Goal: Task Accomplishment & Management: Complete application form

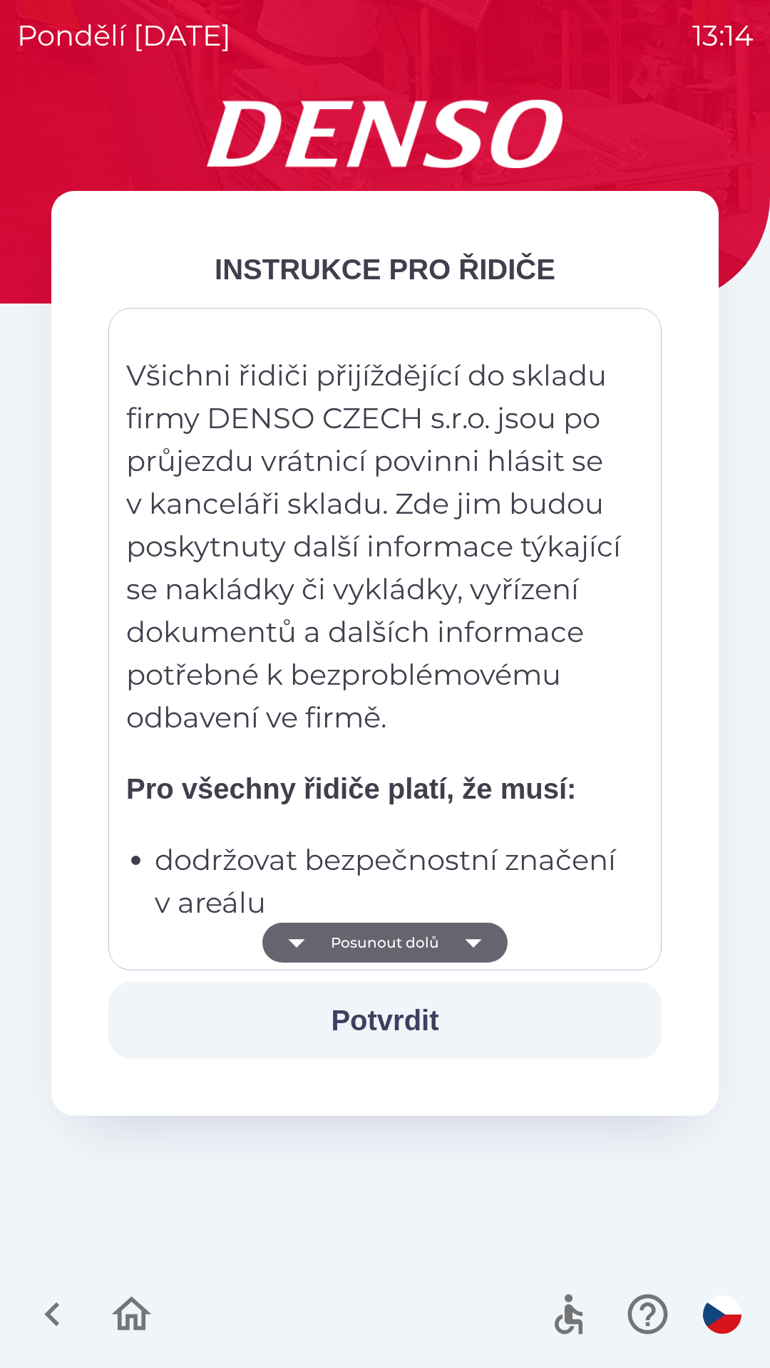
click at [382, 1018] on button "Potvrdit" at bounding box center [384, 1020] width 553 height 77
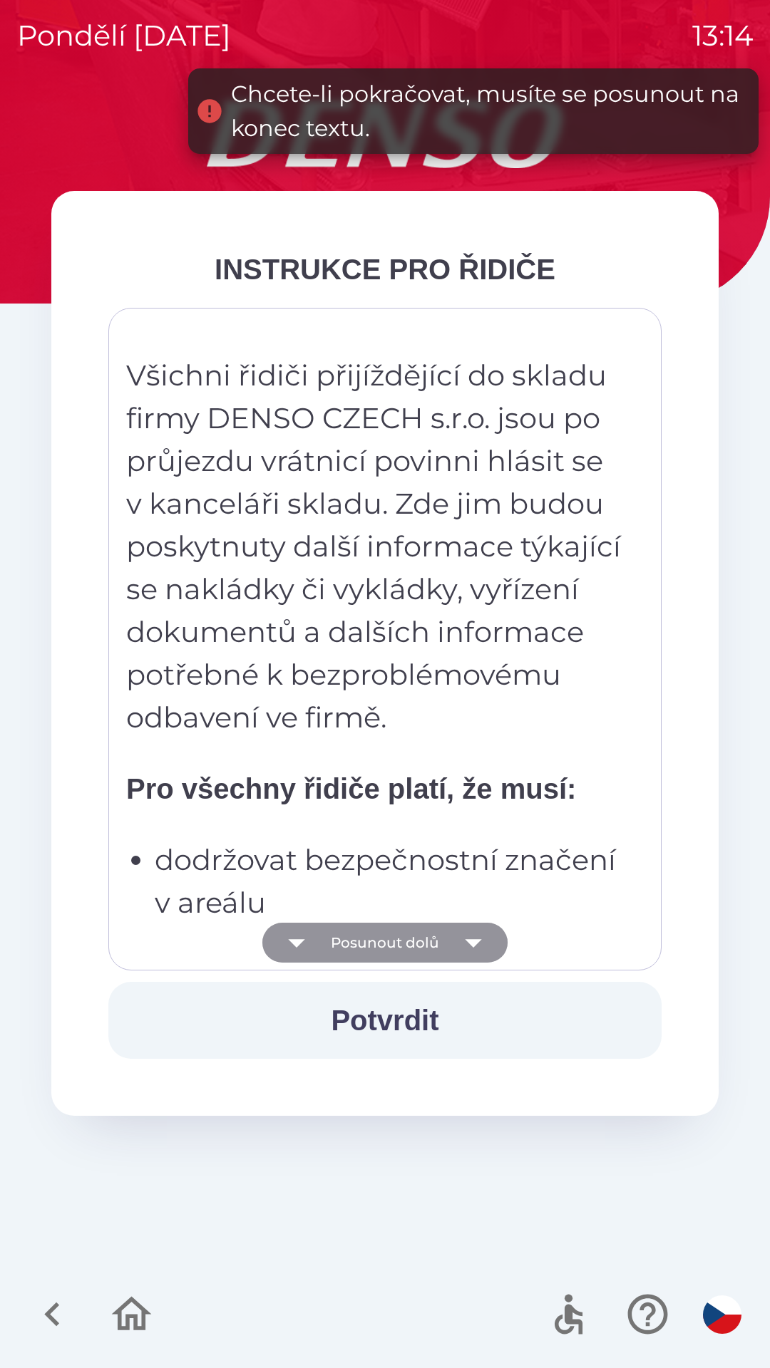
click at [475, 941] on icon "button" at bounding box center [473, 943] width 16 height 9
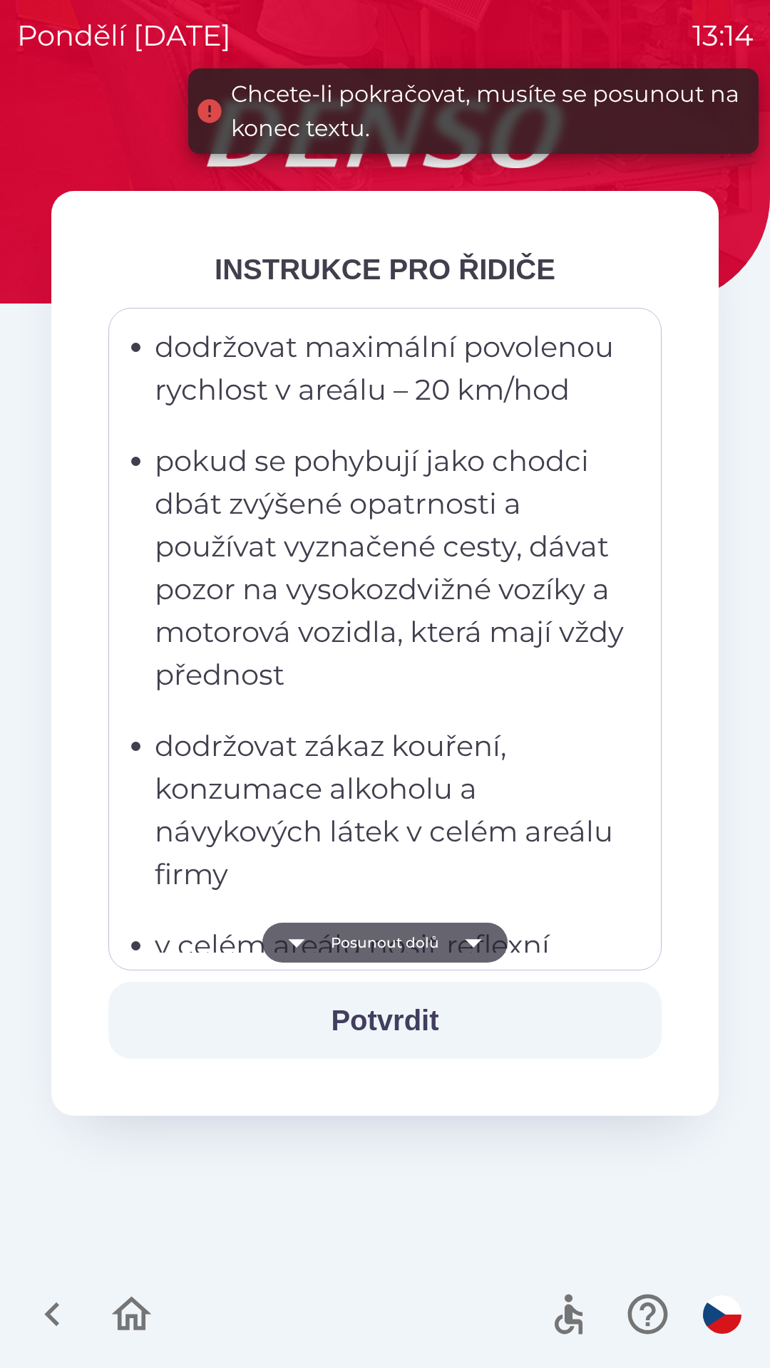
click at [480, 941] on icon "button" at bounding box center [473, 943] width 40 height 40
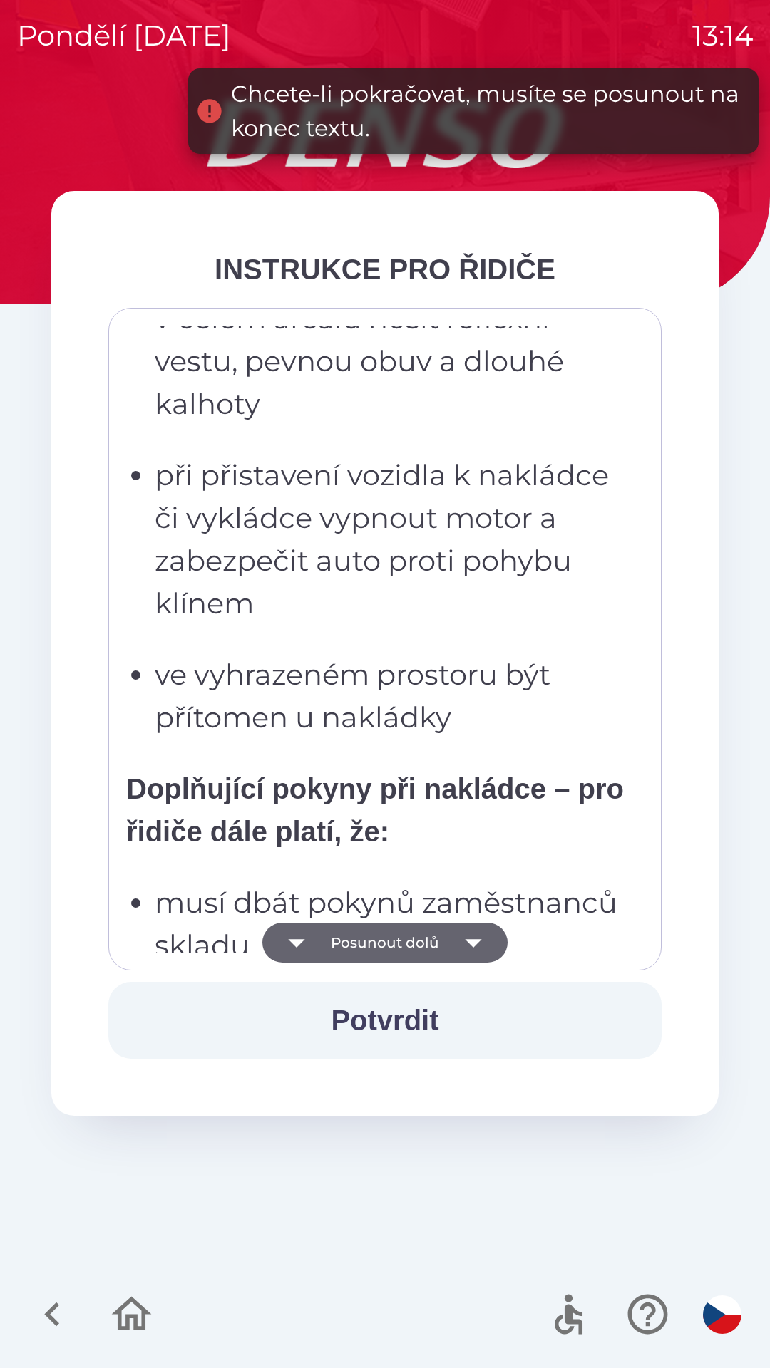
click at [480, 943] on icon "button" at bounding box center [473, 943] width 40 height 40
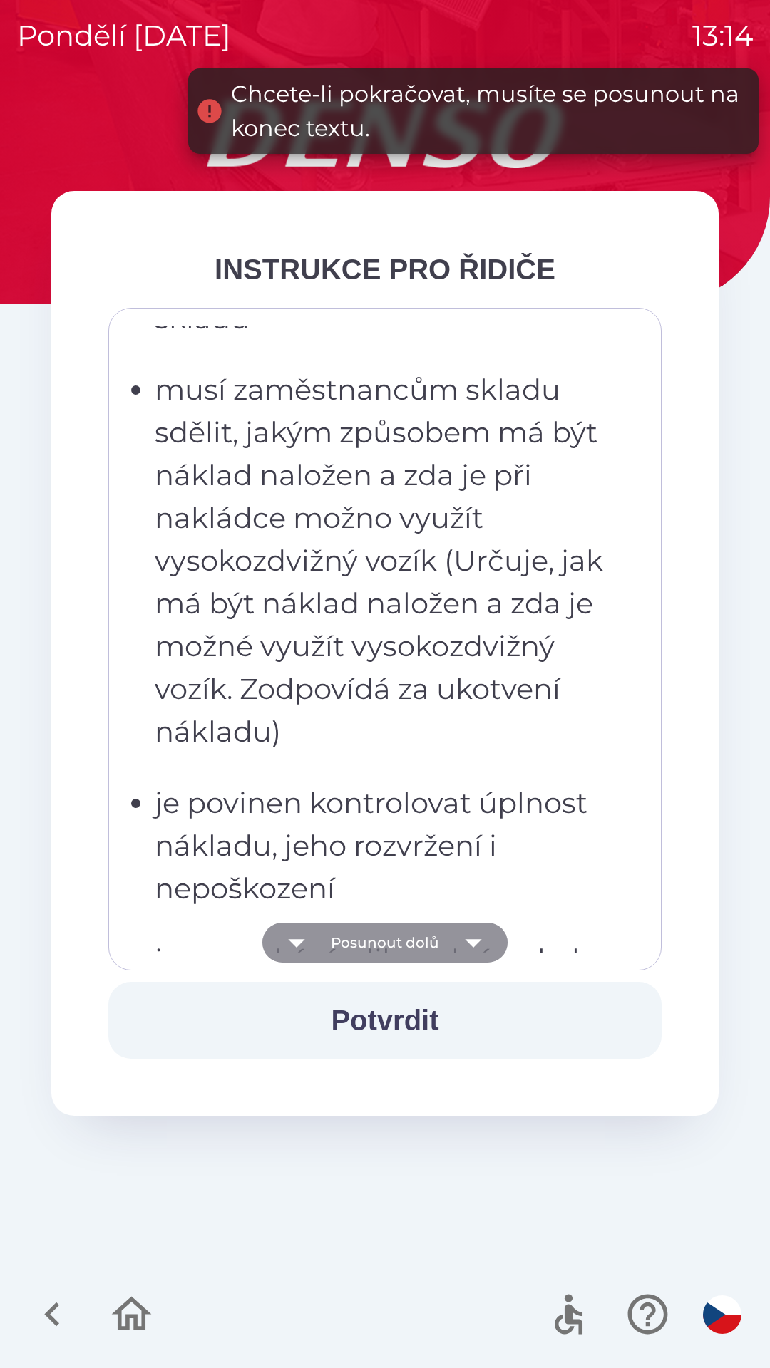
click at [485, 941] on icon "button" at bounding box center [473, 943] width 40 height 40
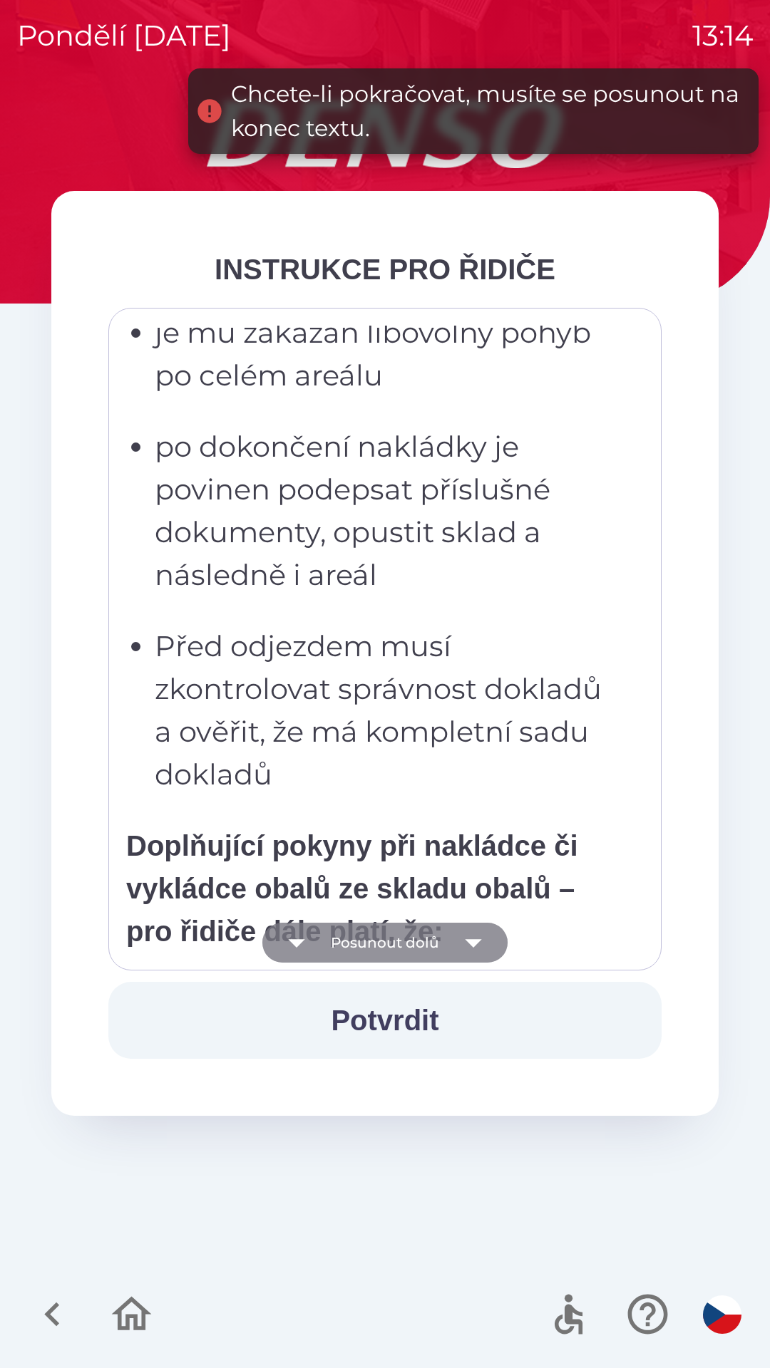
click at [480, 939] on icon "button" at bounding box center [473, 943] width 40 height 40
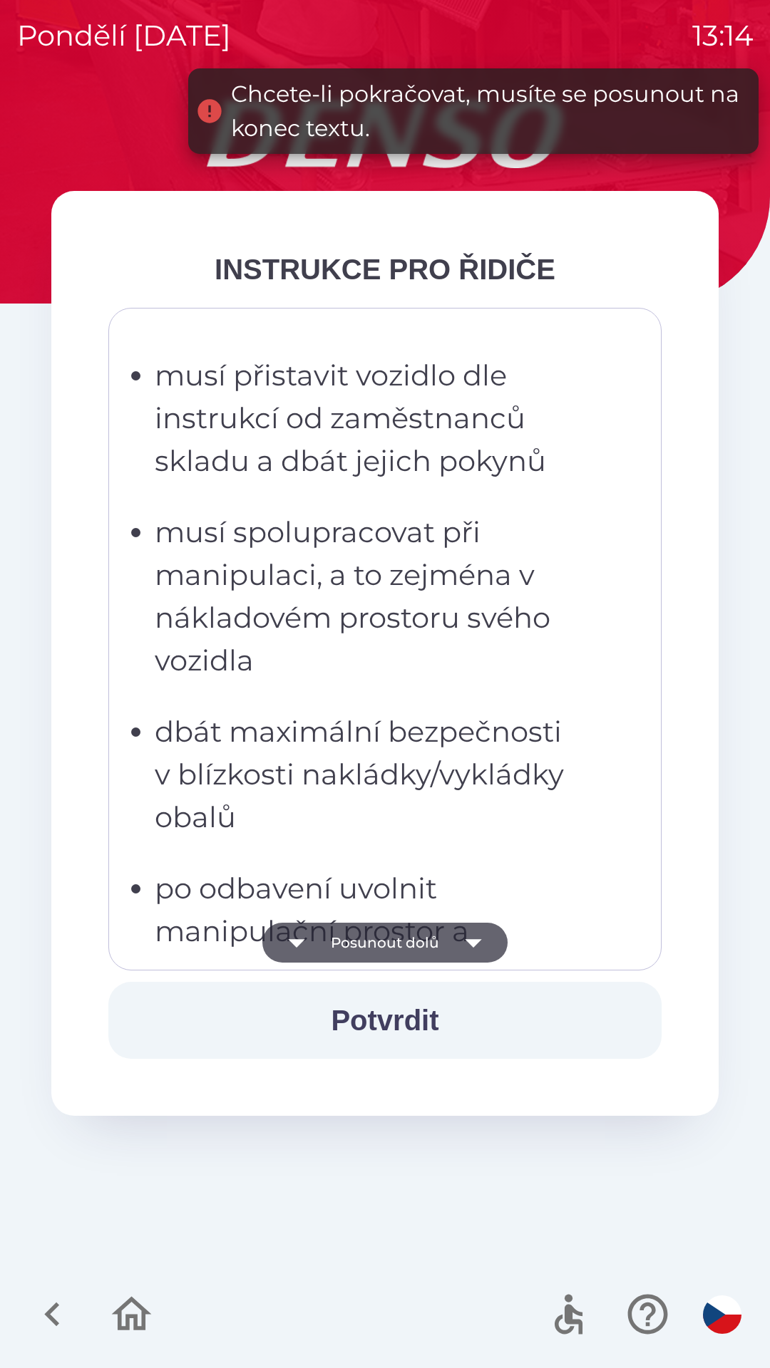
click at [485, 947] on icon "button" at bounding box center [473, 943] width 40 height 40
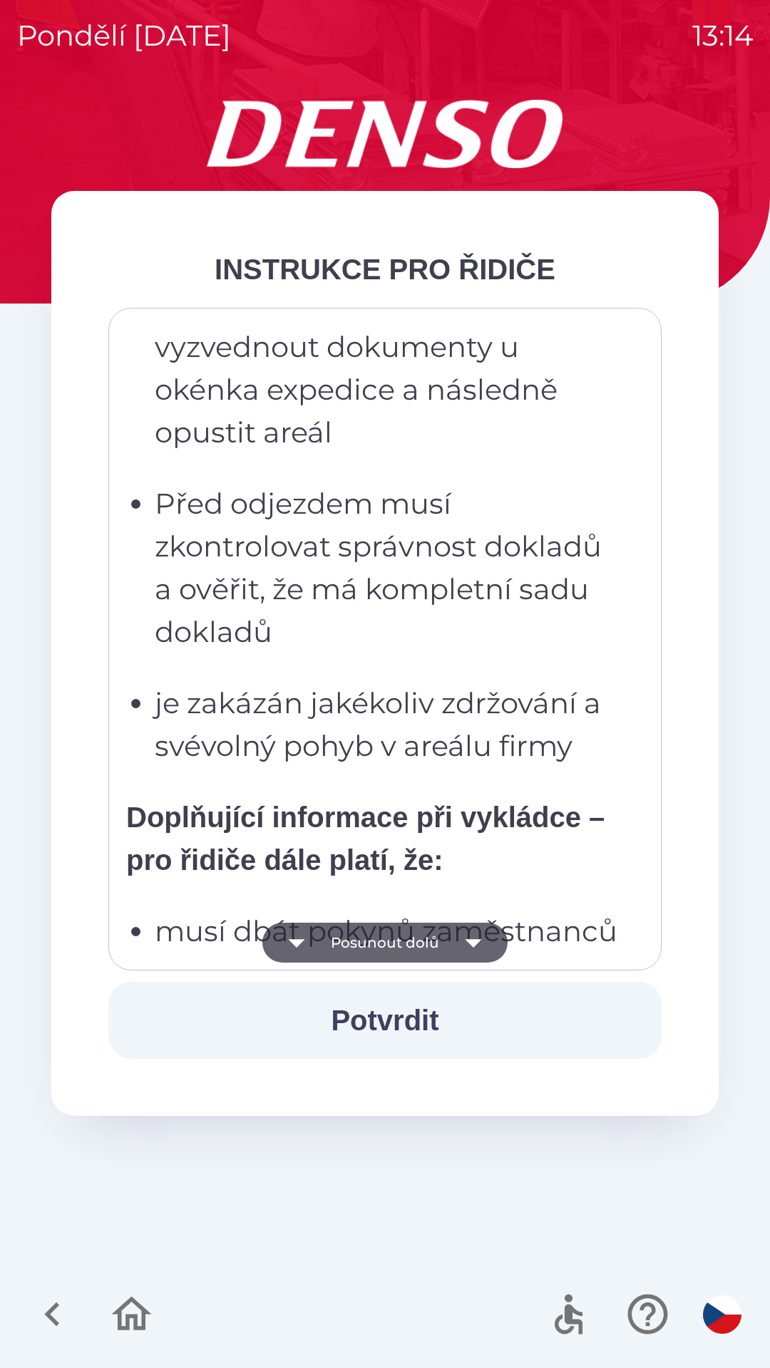
click at [483, 951] on icon "button" at bounding box center [473, 943] width 40 height 40
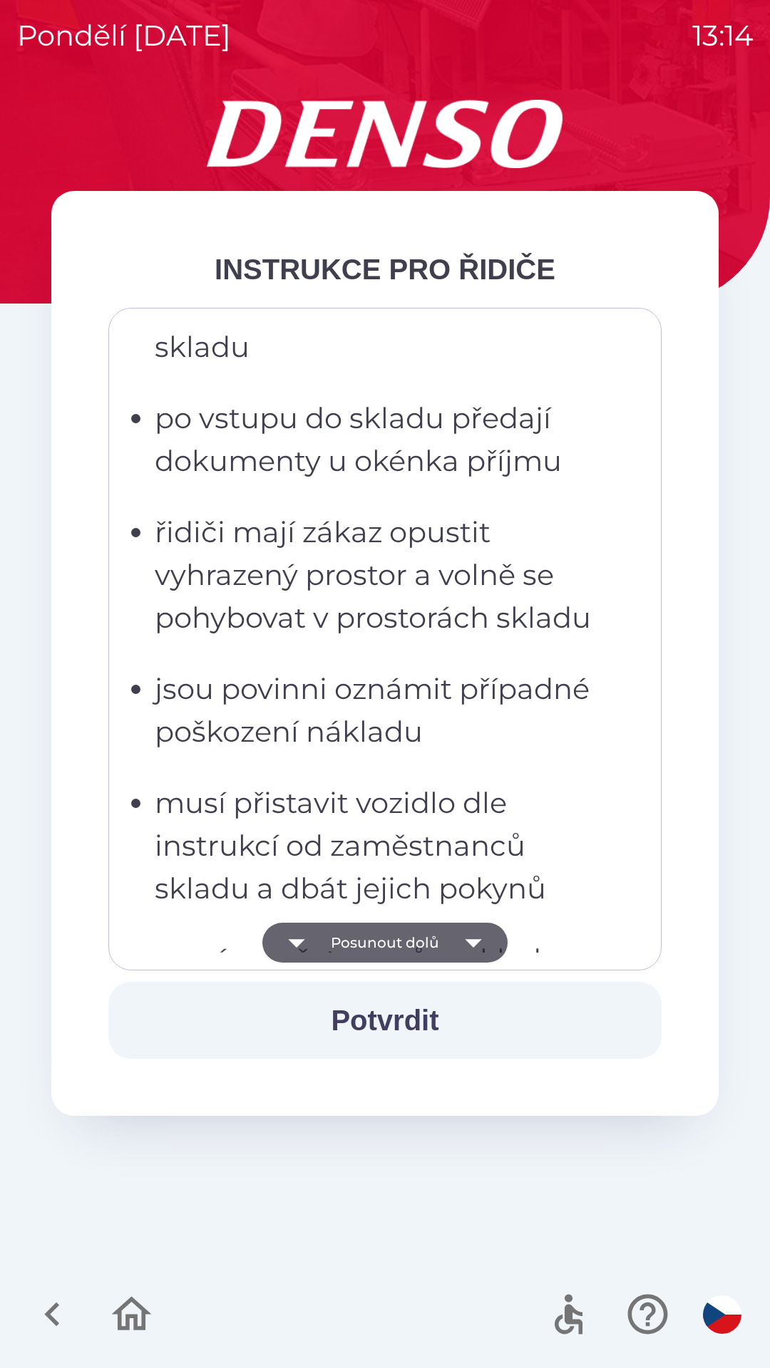
click at [489, 950] on icon "button" at bounding box center [473, 943] width 40 height 40
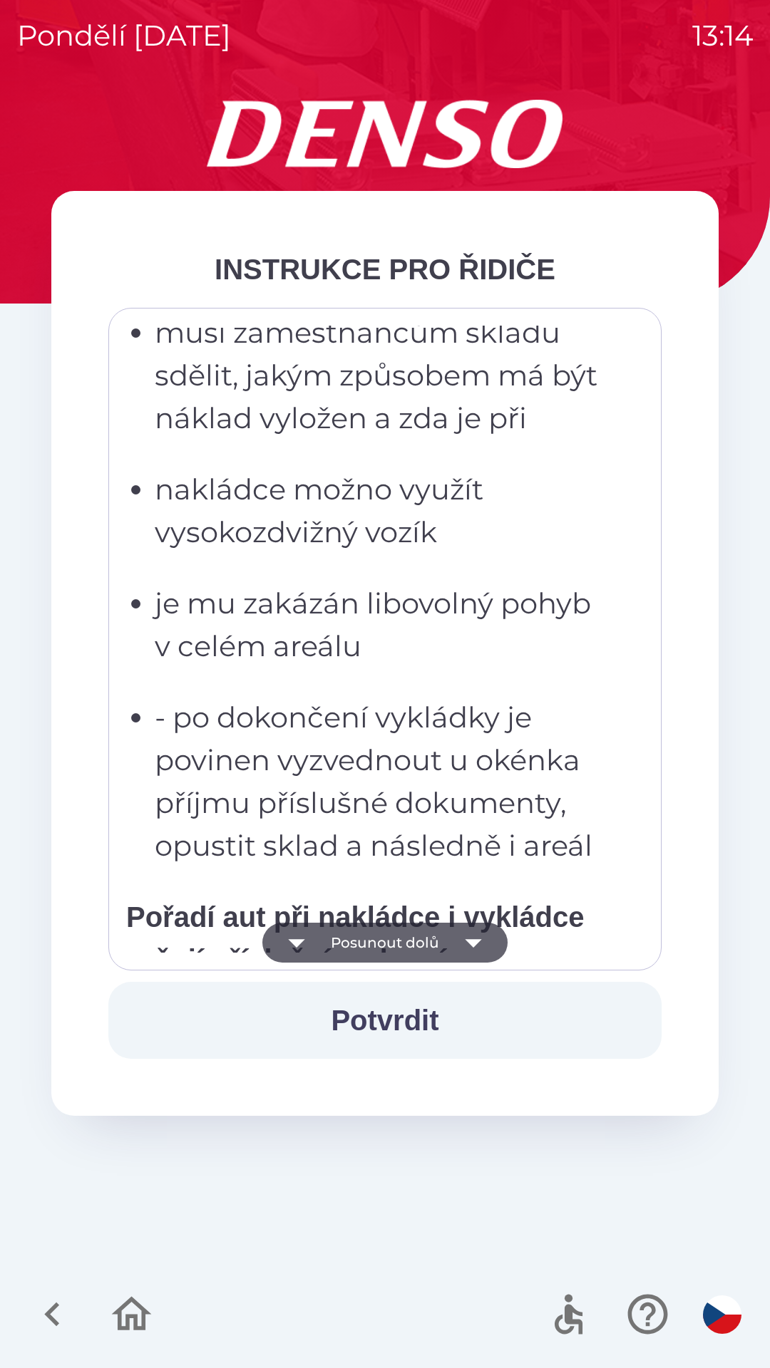
click at [481, 941] on icon "button" at bounding box center [473, 943] width 40 height 40
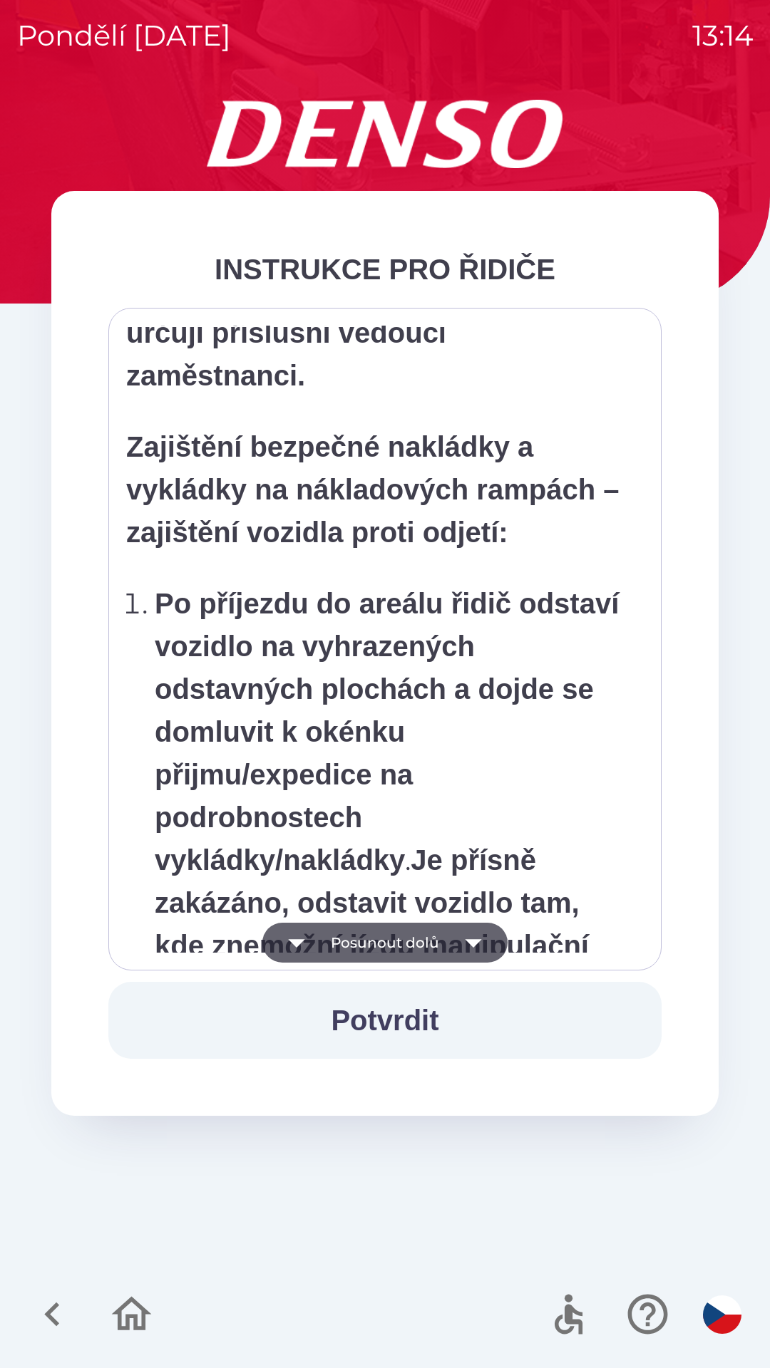
click at [479, 942] on icon "button" at bounding box center [473, 943] width 40 height 40
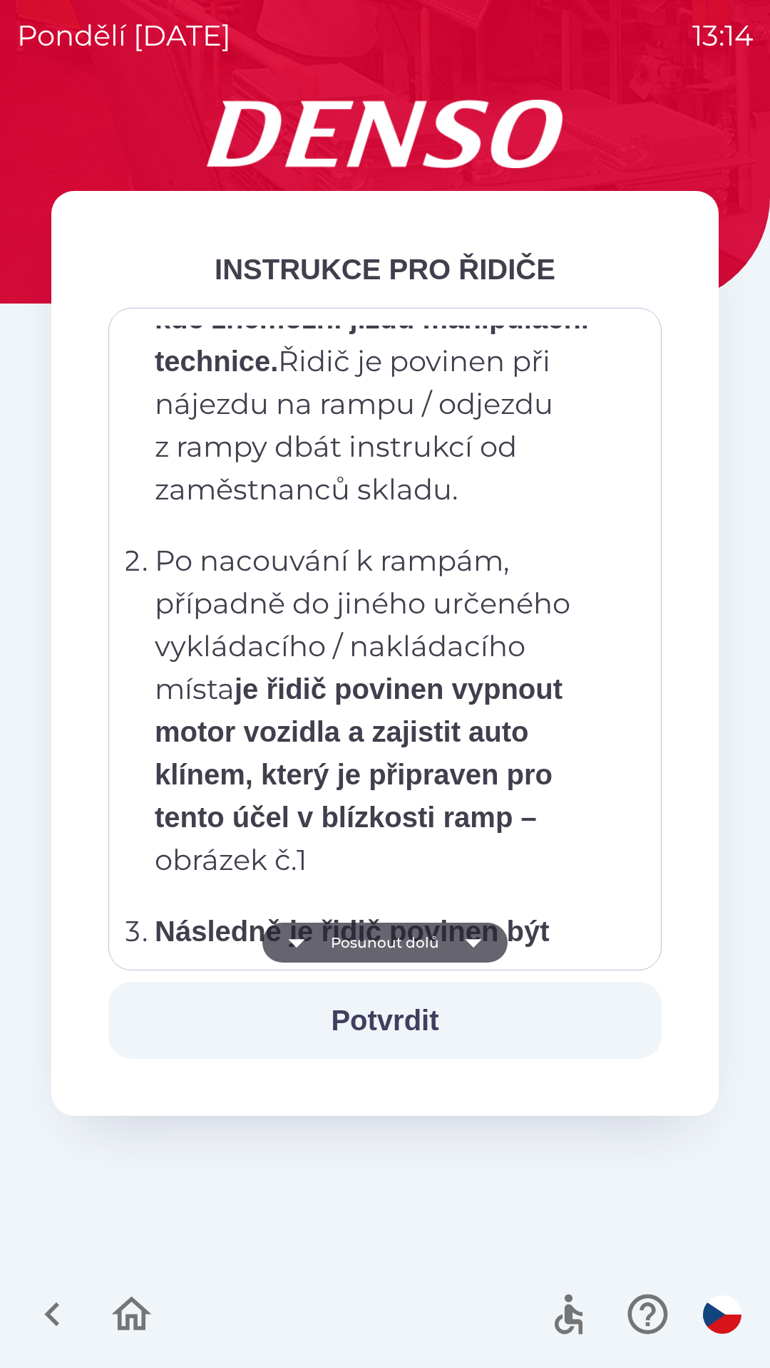
click at [476, 943] on icon "button" at bounding box center [473, 943] width 16 height 9
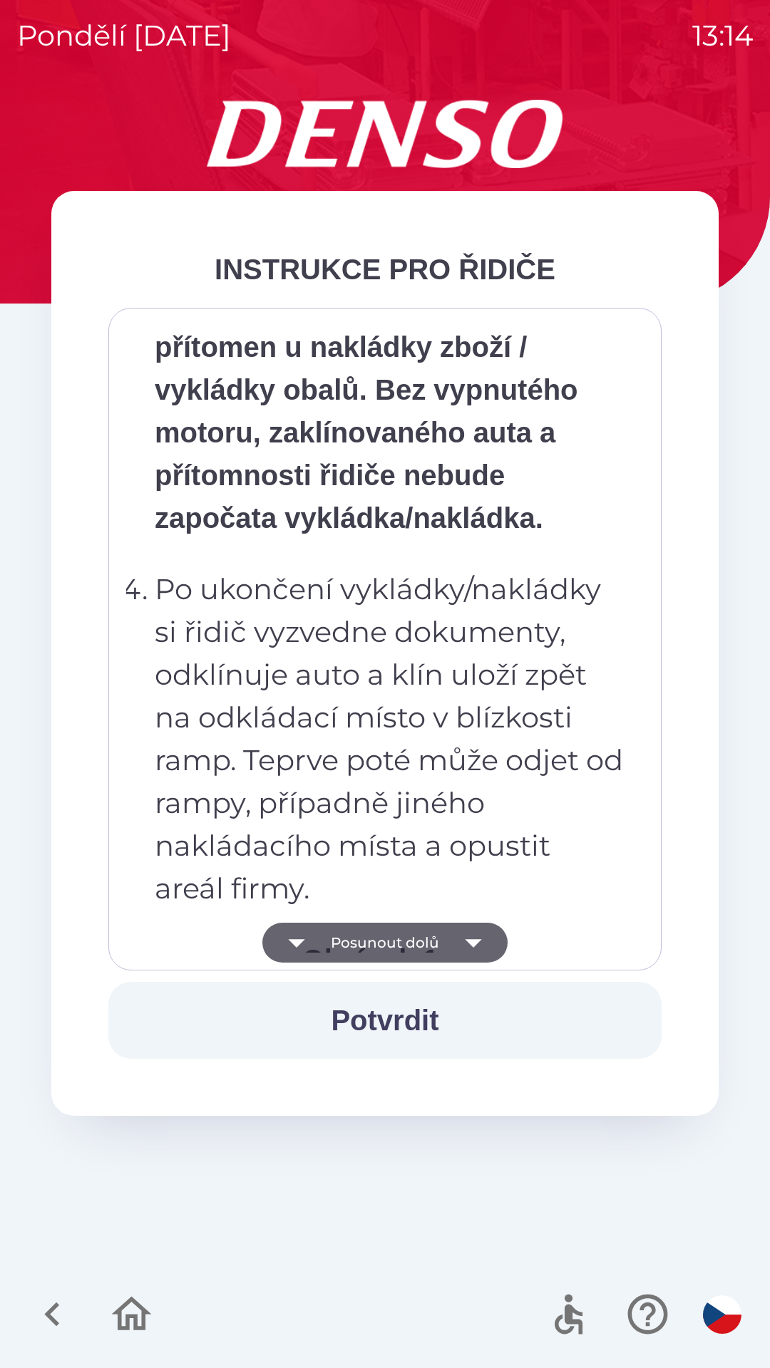
click at [478, 944] on icon "button" at bounding box center [473, 943] width 40 height 40
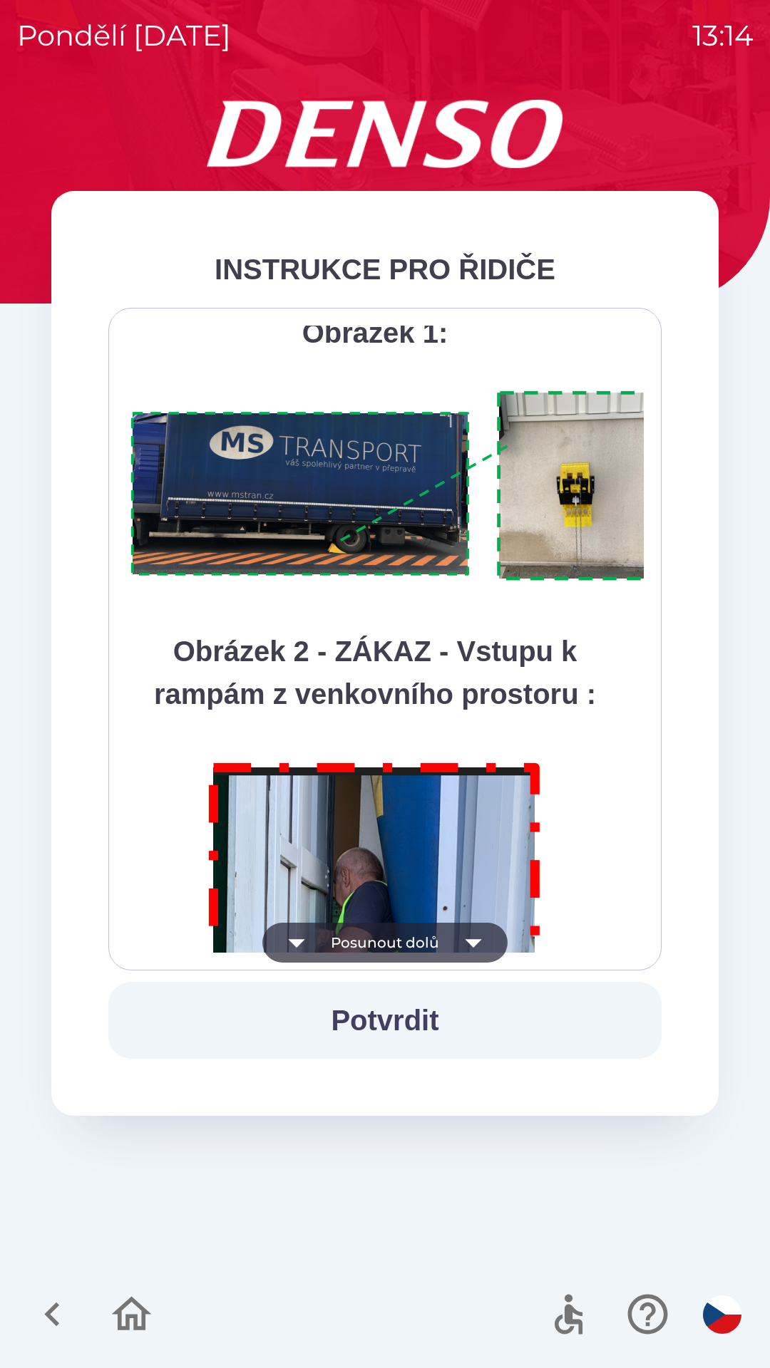
click at [478, 941] on icon "button" at bounding box center [473, 943] width 16 height 9
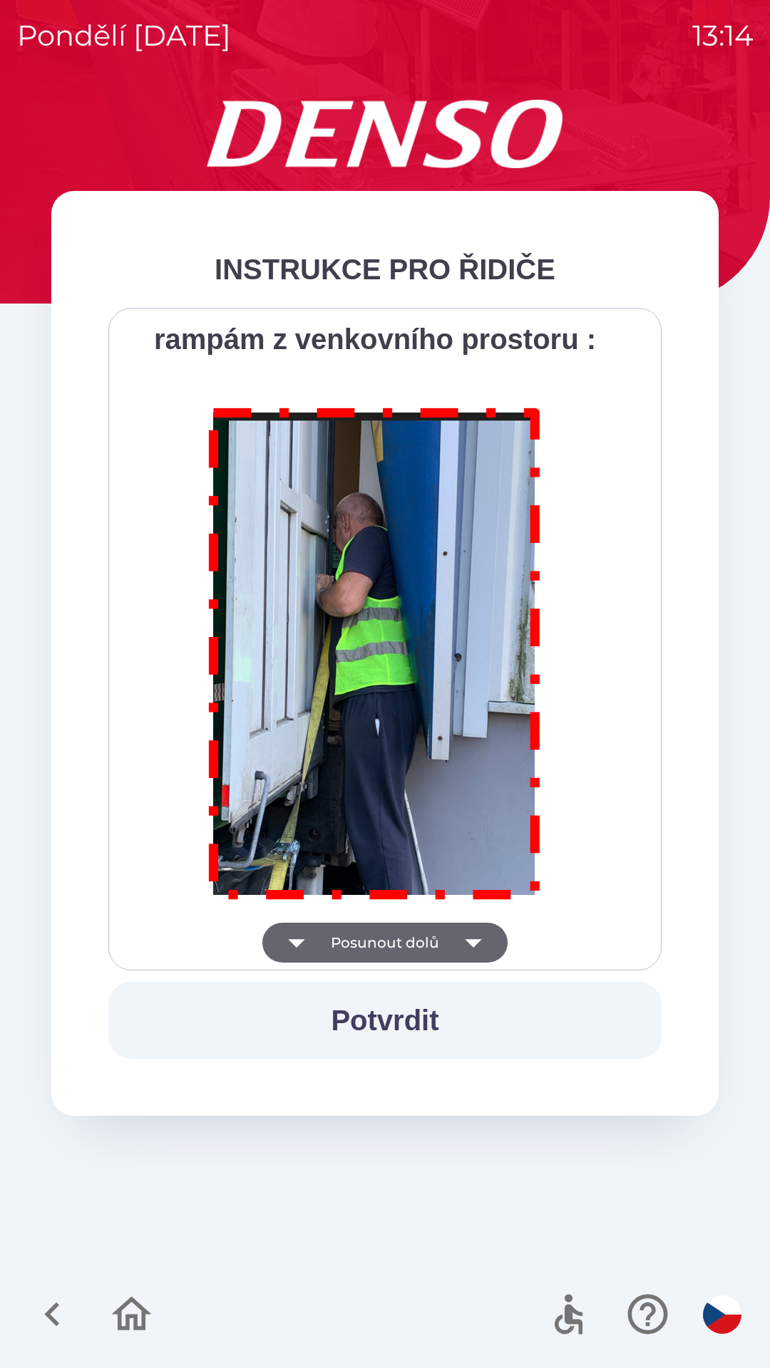
click at [478, 942] on div "Všichni řidiči přijíždějící do skladu firmy DENSO CZECH s.r.o. jsou po průjezdu…" at bounding box center [384, 639] width 517 height 627
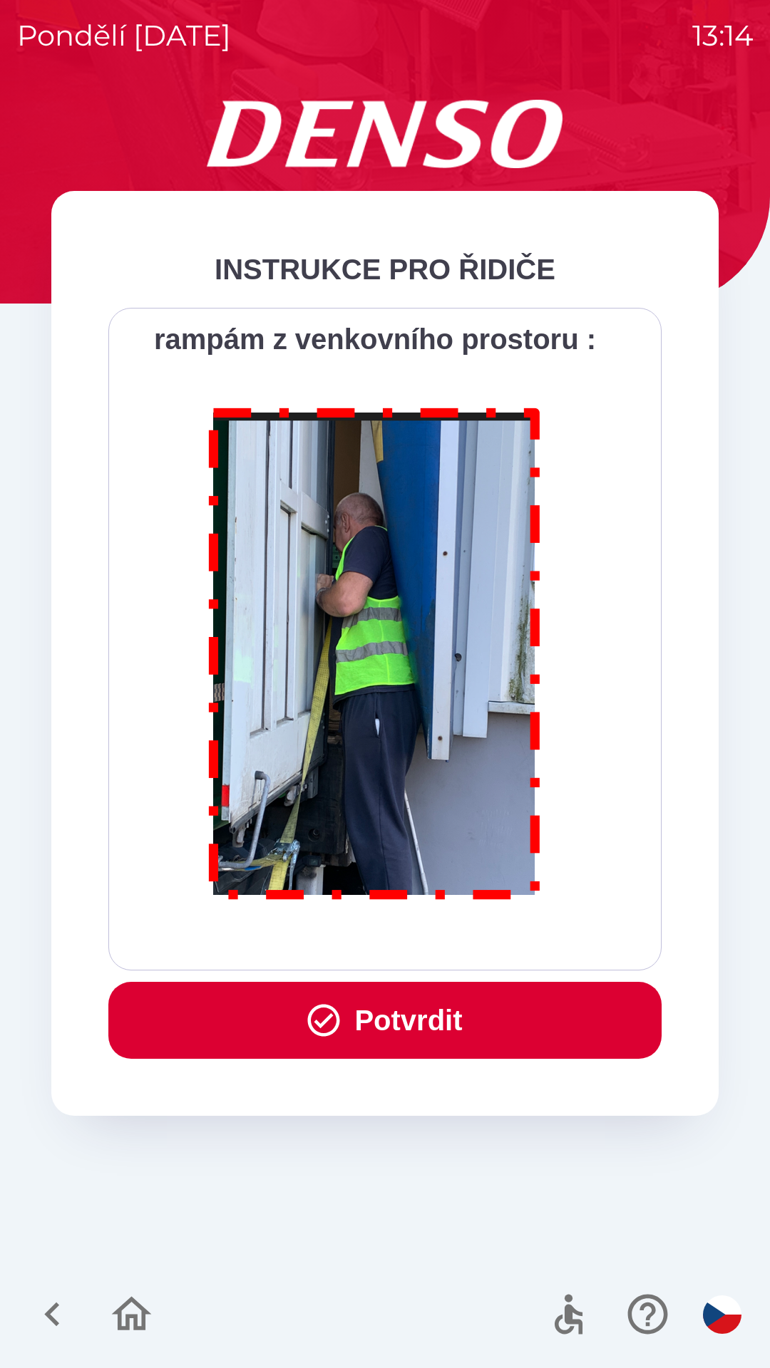
click at [393, 1021] on button "Potvrdit" at bounding box center [384, 1020] width 553 height 77
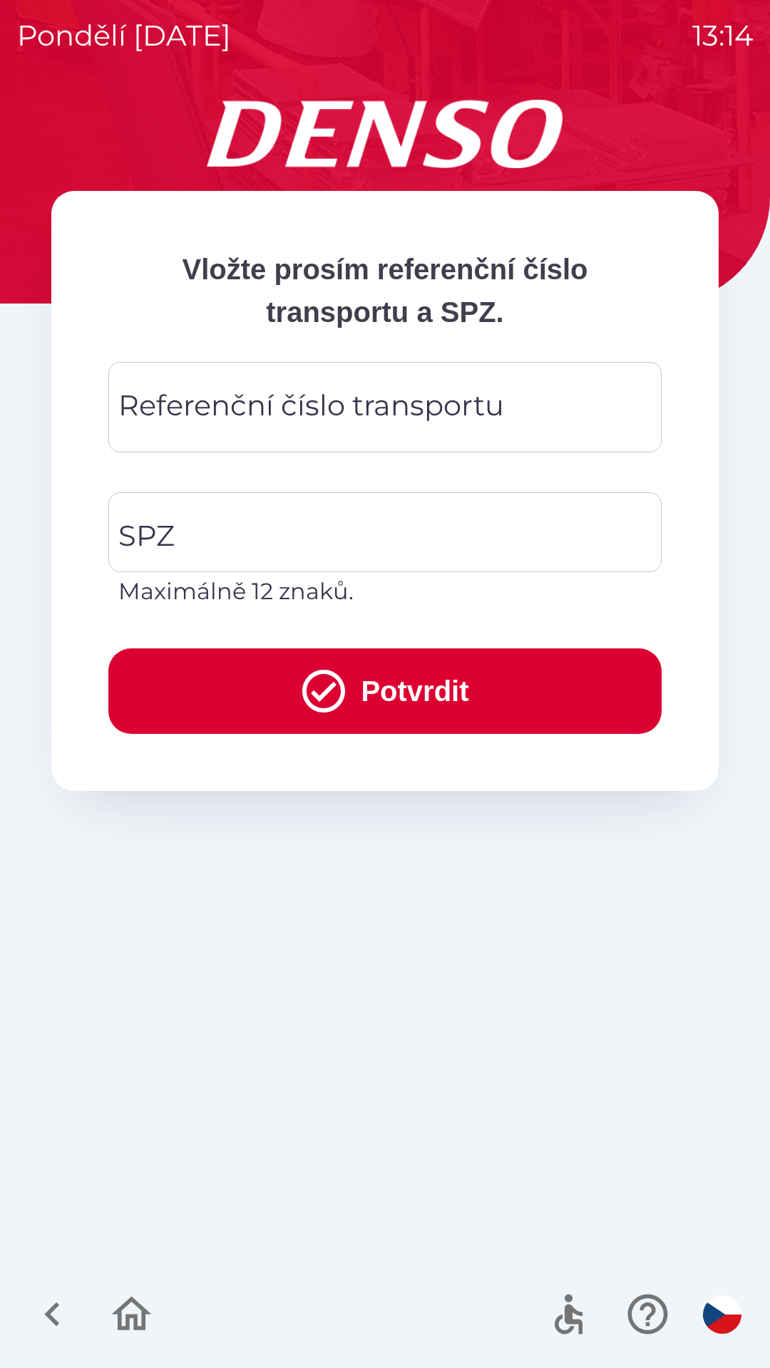
click at [311, 416] on div "Referenční číslo transportu Referenční číslo transportu" at bounding box center [384, 407] width 553 height 91
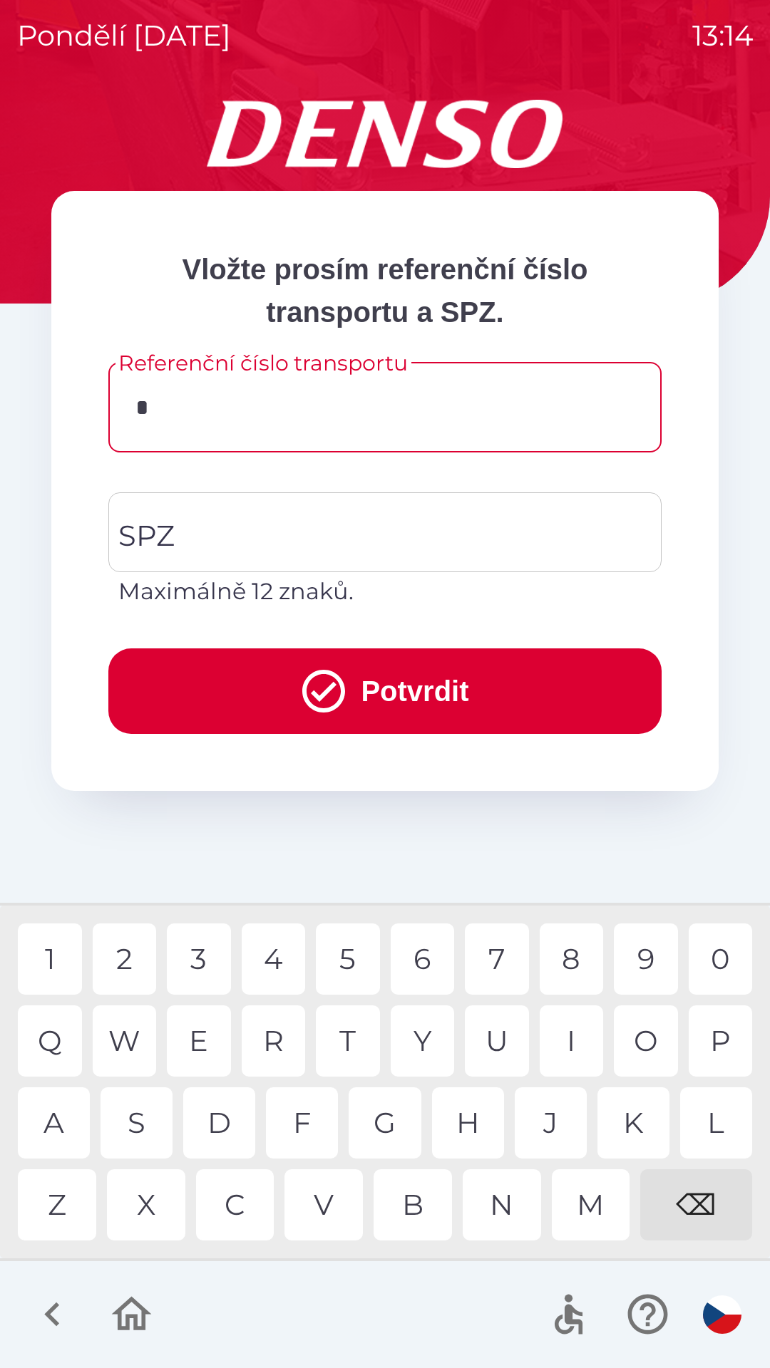
click at [206, 964] on div "3" at bounding box center [199, 959] width 64 height 71
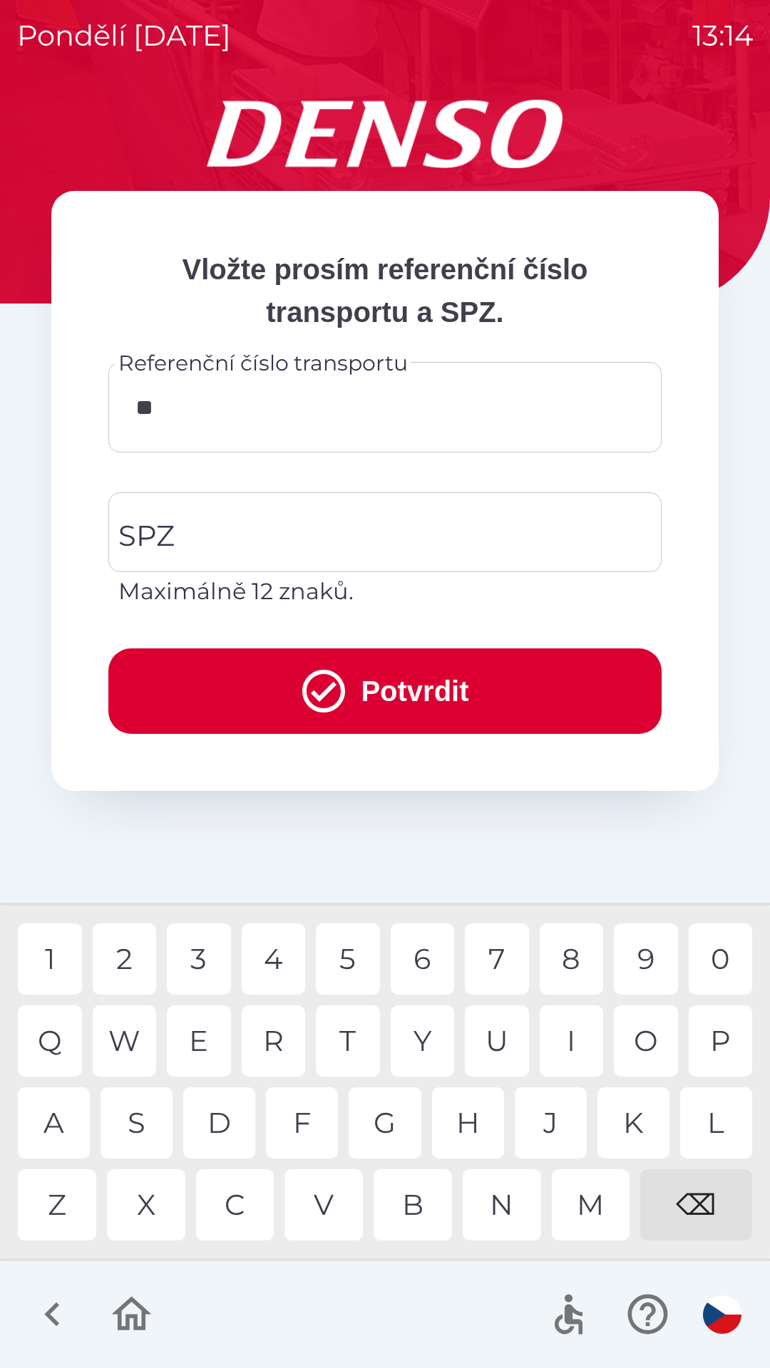
click at [277, 969] on div "4" at bounding box center [274, 959] width 64 height 71
click at [720, 959] on div "0" at bounding box center [720, 959] width 64 height 71
type input "******"
click at [329, 542] on input "SPZ" at bounding box center [374, 532] width 519 height 67
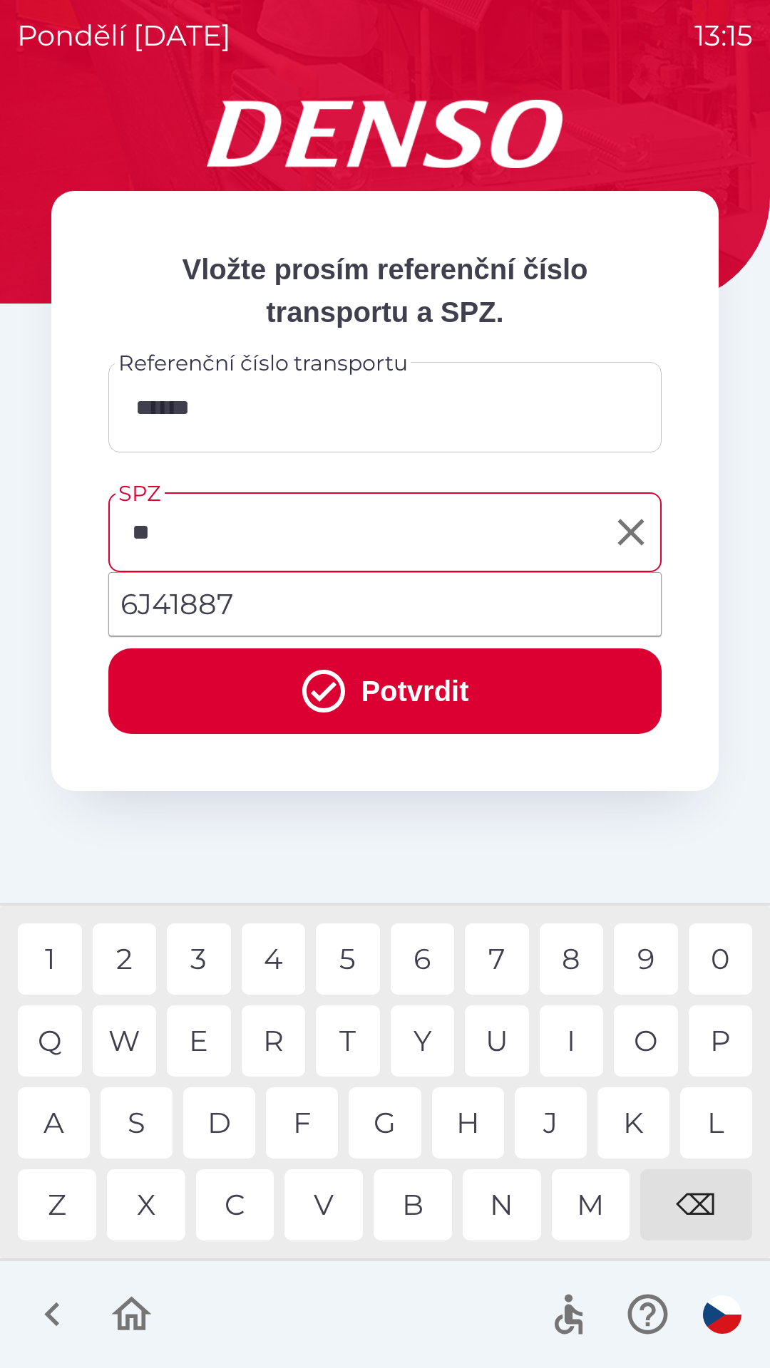
click at [547, 1129] on div "J" at bounding box center [551, 1123] width 72 height 71
click at [218, 605] on li "6J41887" at bounding box center [385, 604] width 552 height 51
type input "*******"
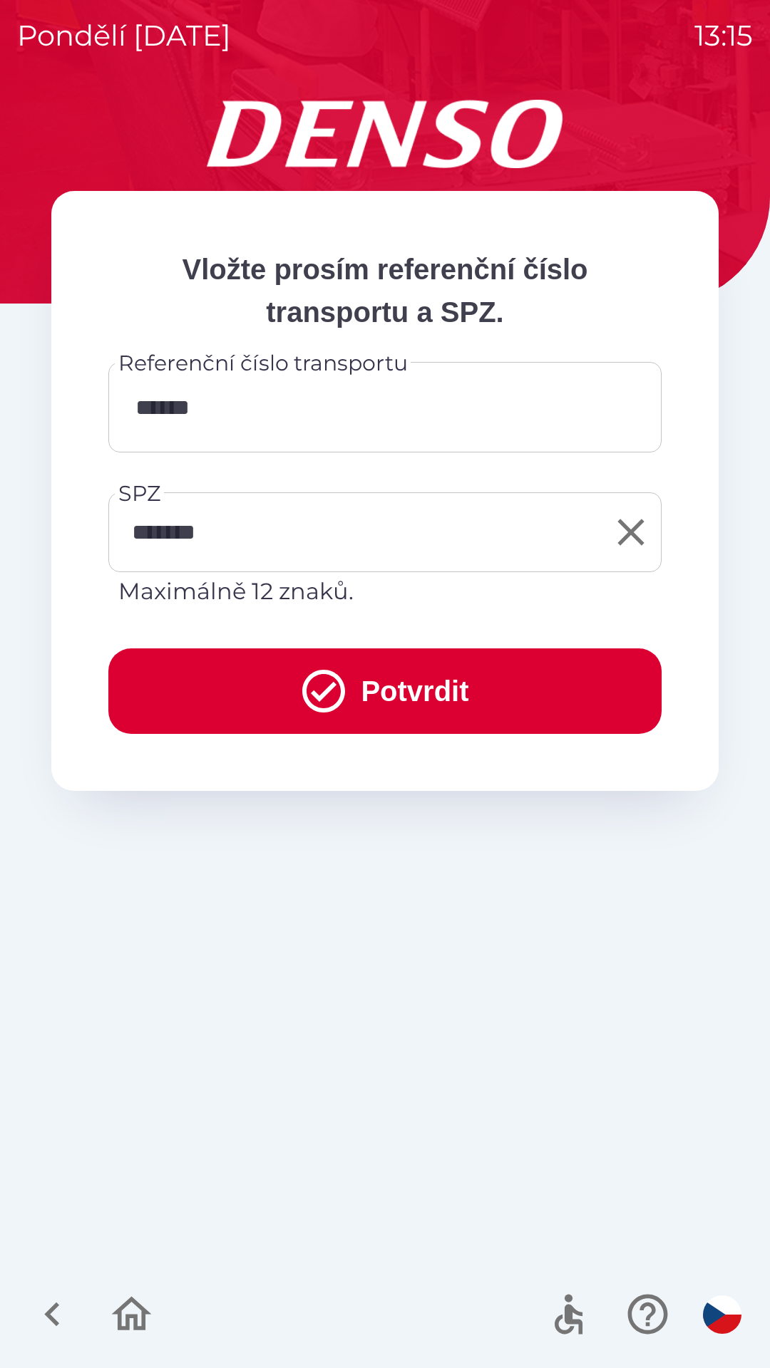
click at [407, 701] on button "Potvrdit" at bounding box center [384, 692] width 553 height 86
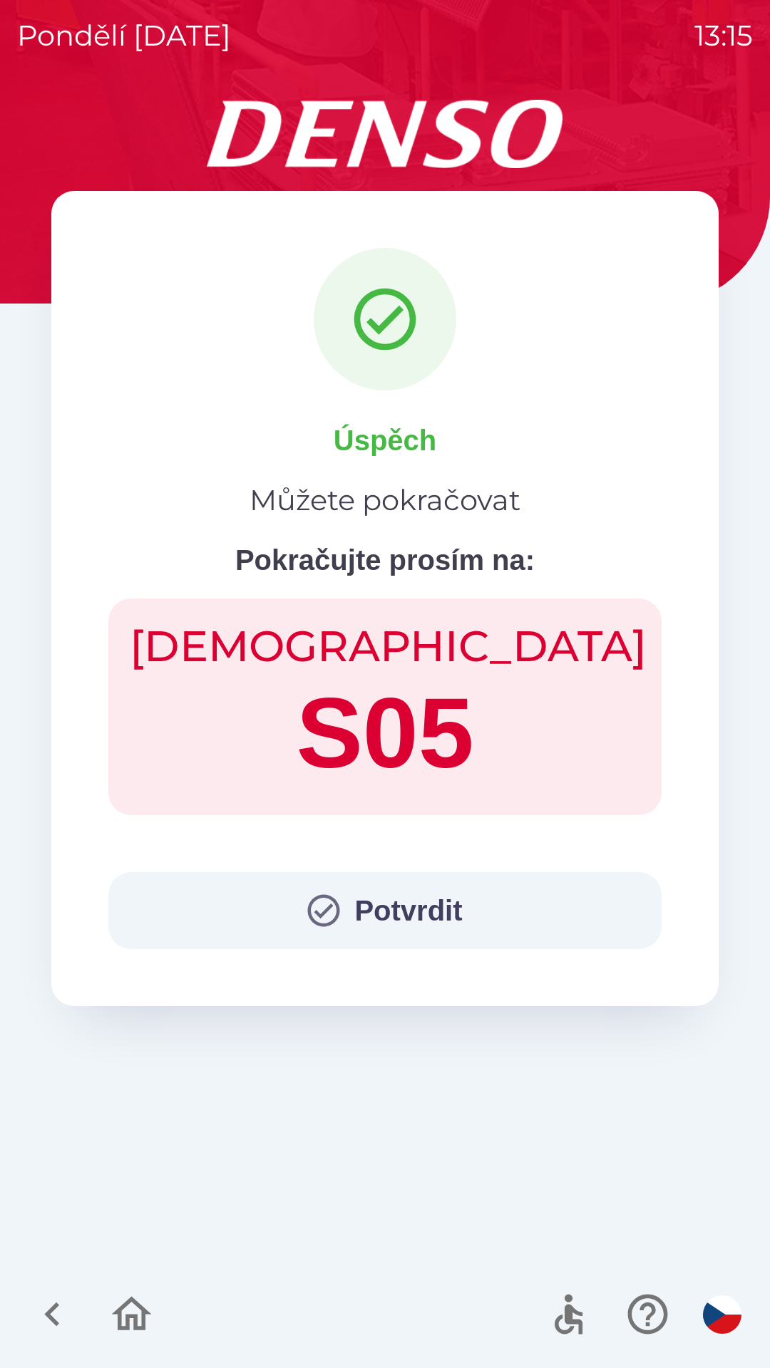
click at [403, 898] on button "Potvrdit" at bounding box center [384, 910] width 553 height 77
